Goal: Task Accomplishment & Management: Manage account settings

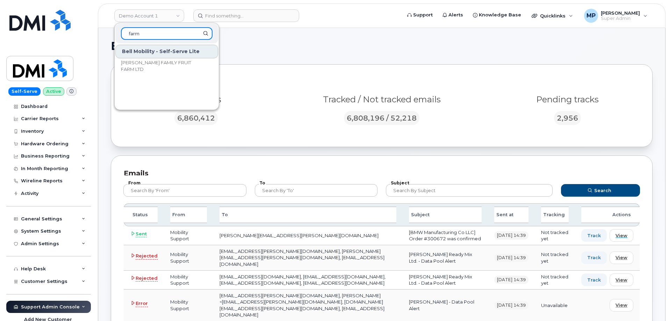
scroll to position [35, 0]
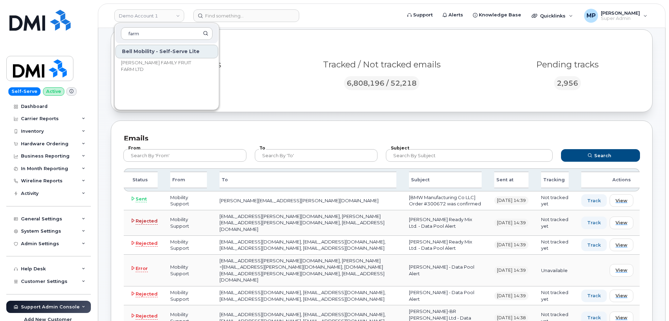
click at [136, 223] on span "Rejected" at bounding box center [147, 221] width 22 height 7
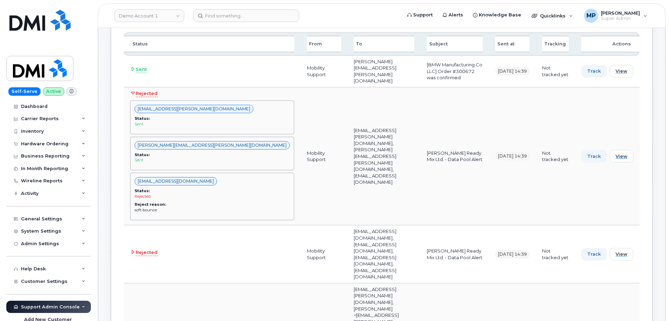
scroll to position [175, 0]
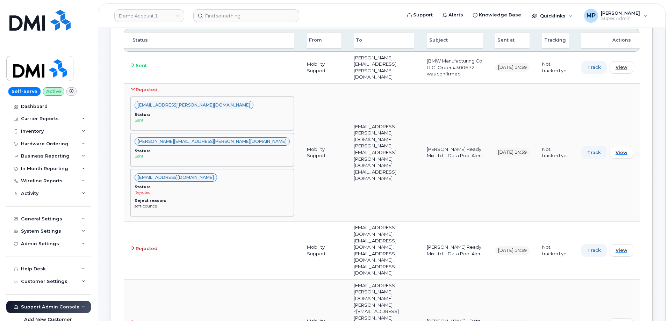
click at [134, 246] on icon at bounding box center [133, 248] width 5 height 5
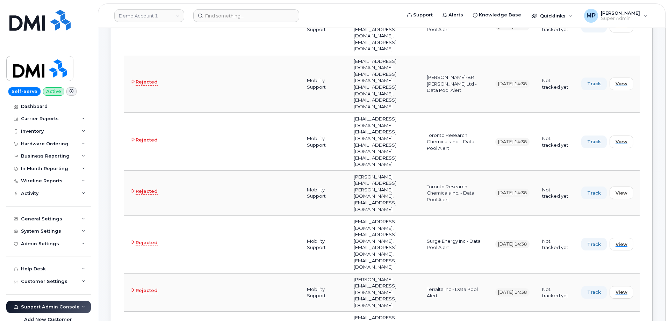
scroll to position [664, 0]
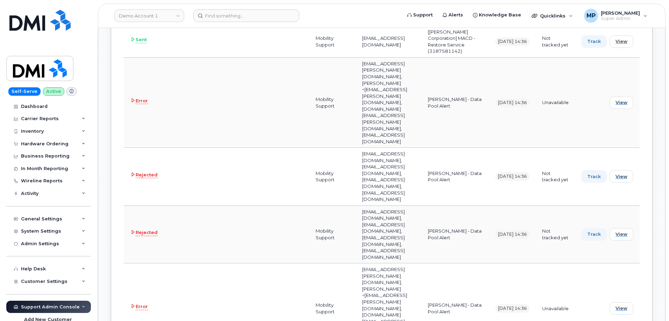
scroll to position [2033, 0]
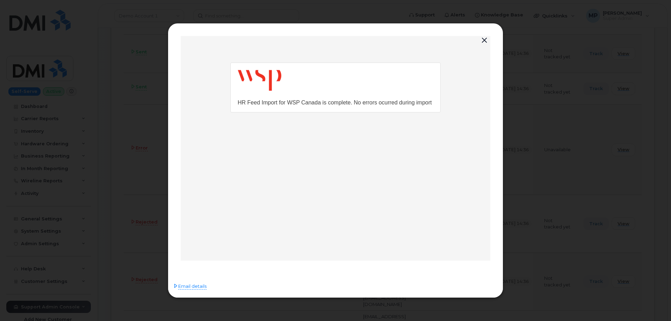
scroll to position [0, 0]
click at [483, 39] on button "button" at bounding box center [484, 41] width 10 height 10
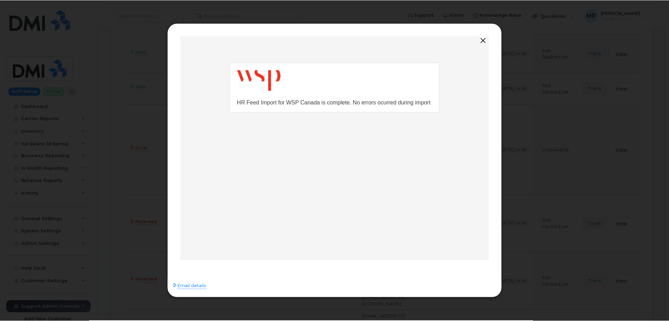
scroll to position [2033, 0]
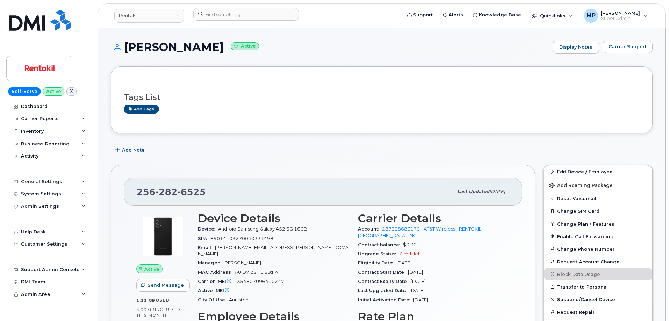
scroll to position [749, 0]
click at [379, 52] on h1 "JEREMY KINCER Active" at bounding box center [330, 47] width 438 height 12
click at [316, 61] on div "JEREMY KINCER Active Display Notes Carrier Support" at bounding box center [381, 54] width 541 height 26
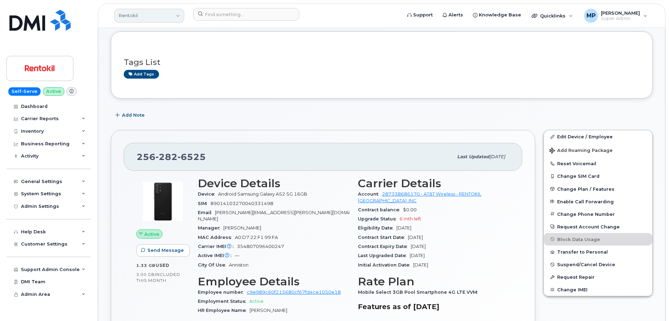
click at [153, 16] on link "Rentokil" at bounding box center [149, 16] width 70 height 14
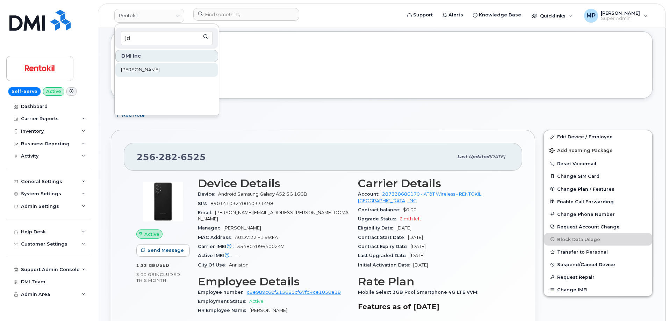
type input "jd"
click at [133, 69] on span "JD Irving" at bounding box center [140, 69] width 39 height 7
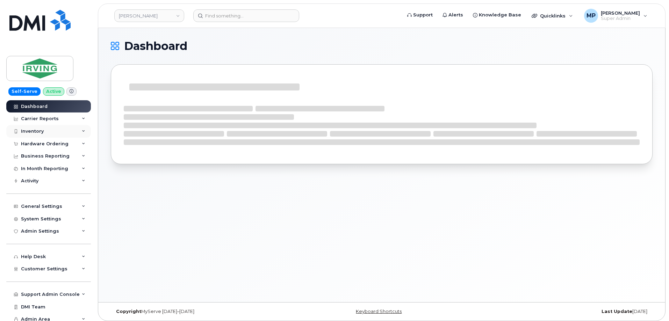
click at [34, 129] on div "Inventory" at bounding box center [32, 132] width 23 height 6
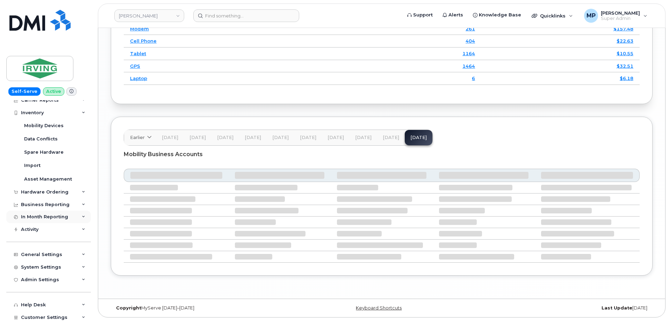
scroll to position [35, 0]
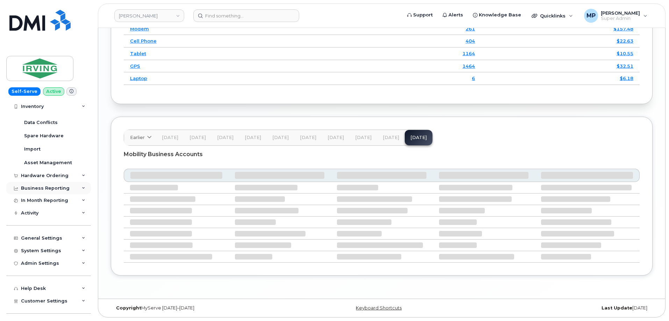
click at [36, 188] on div "Business Reporting" at bounding box center [45, 188] width 49 height 6
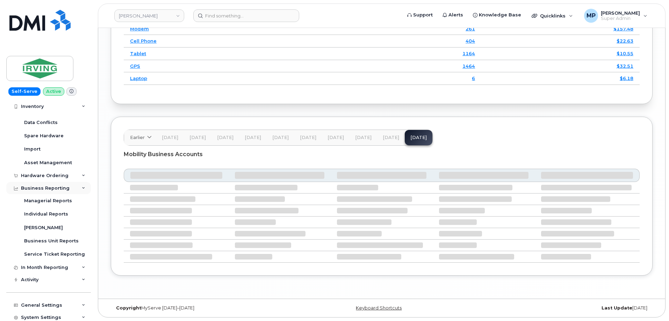
click at [37, 188] on div "Business Reporting" at bounding box center [45, 188] width 49 height 6
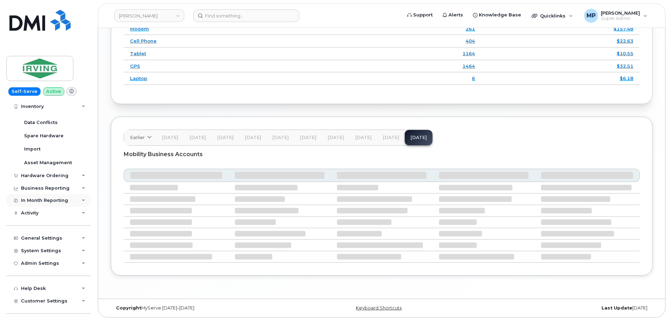
click at [41, 202] on div "In Month Reporting" at bounding box center [44, 201] width 47 height 6
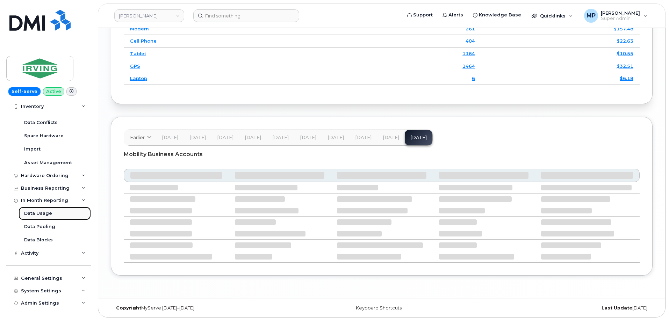
click at [44, 210] on div "Data Usage" at bounding box center [38, 213] width 28 height 6
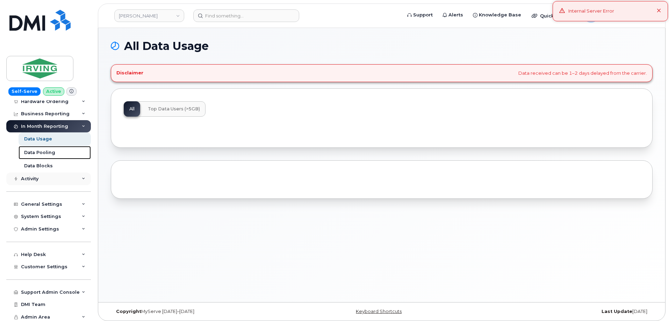
scroll to position [44, 0]
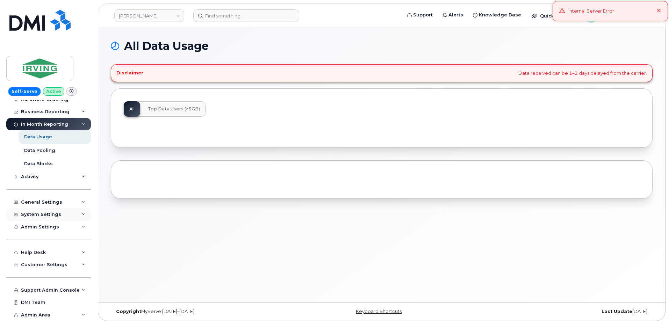
click at [40, 216] on div "System Settings" at bounding box center [41, 215] width 40 height 6
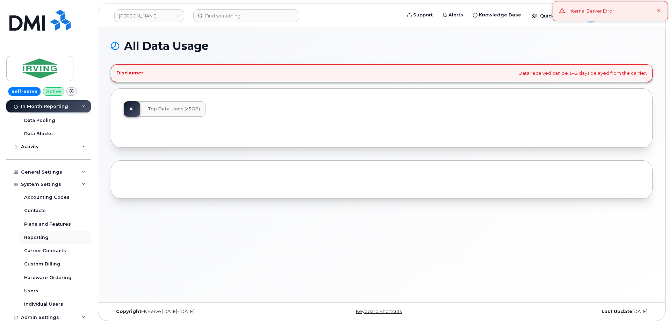
scroll to position [114, 0]
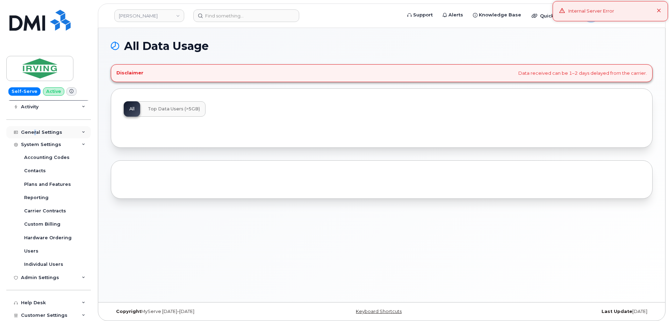
drag, startPoint x: 34, startPoint y: 133, endPoint x: 38, endPoint y: 135, distance: 5.5
click at [36, 134] on div "General Settings" at bounding box center [41, 133] width 41 height 6
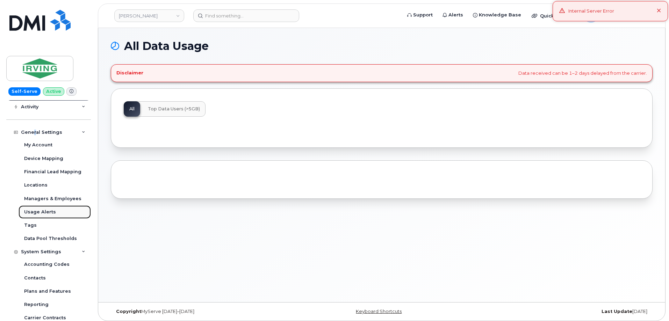
click at [37, 211] on div "Usage Alerts" at bounding box center [40, 212] width 32 height 6
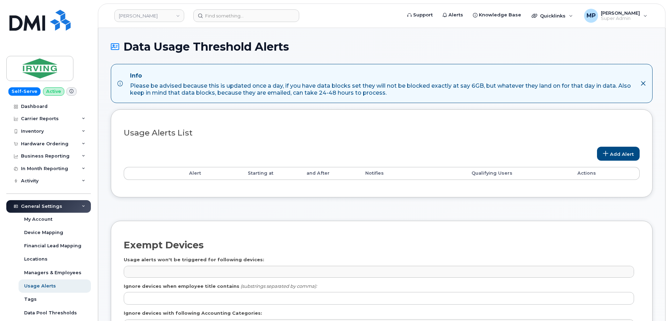
select select
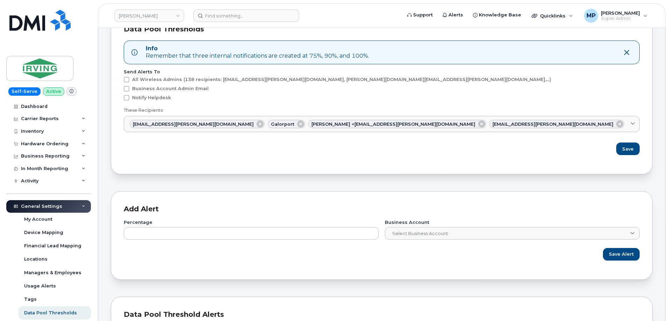
scroll to position [70, 0]
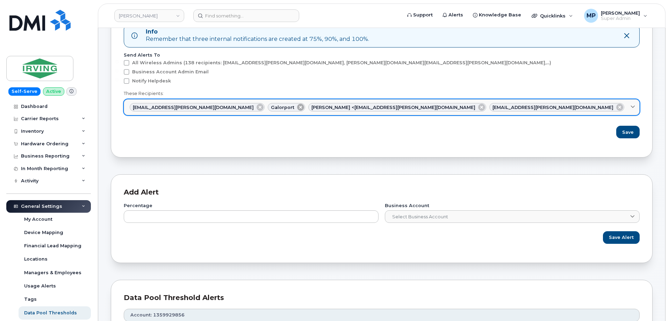
click at [297, 107] on icon at bounding box center [300, 107] width 7 height 7
click at [437, 108] on icon at bounding box center [440, 107] width 7 height 7
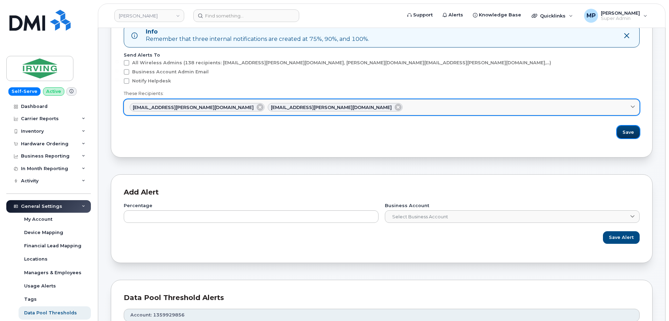
click at [628, 133] on span "Save" at bounding box center [628, 132] width 12 height 7
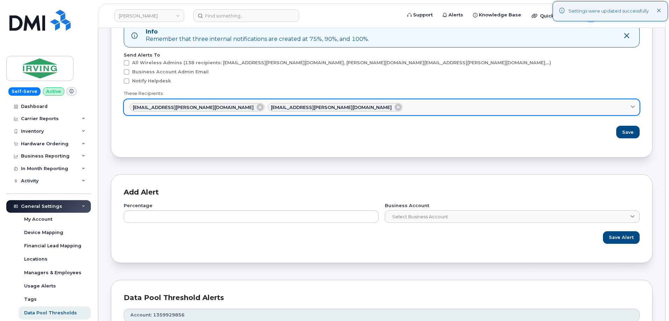
click at [657, 12] on div "Settings were updated successfully" at bounding box center [609, 11] width 115 height 20
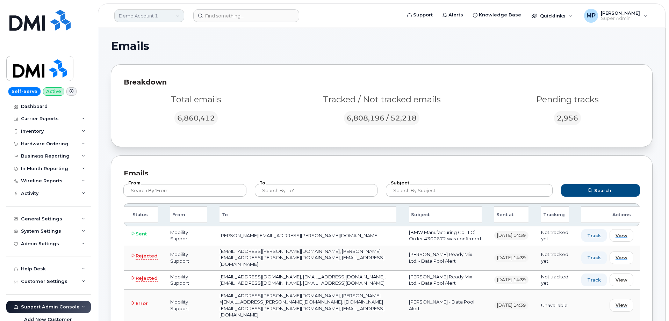
click at [147, 14] on link "Demo Account 1" at bounding box center [149, 15] width 70 height 13
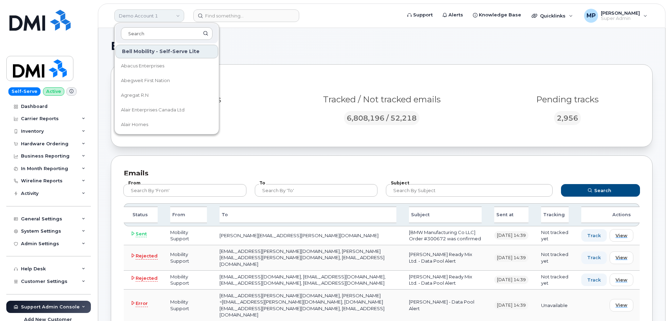
type input "s"
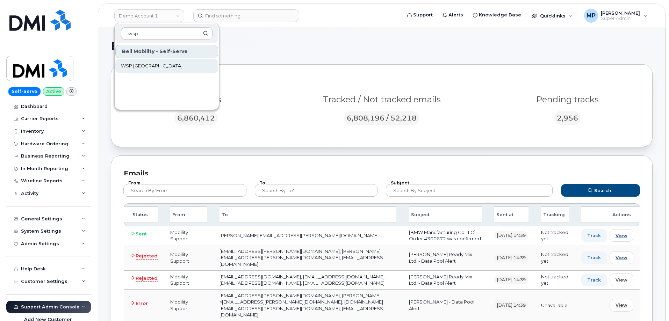
type input "wsp"
click at [141, 65] on span "WSP [GEOGRAPHIC_DATA]" at bounding box center [151, 66] width 61 height 7
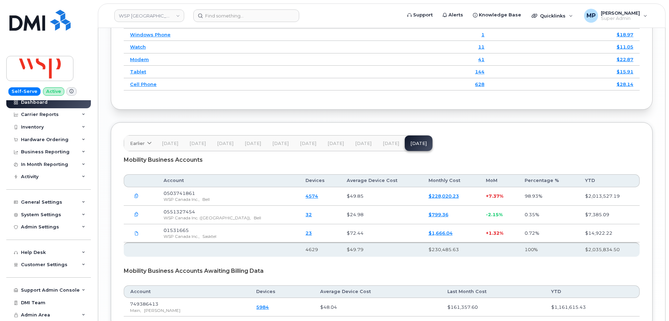
scroll to position [1042, 0]
